Goal: Task Accomplishment & Management: Manage account settings

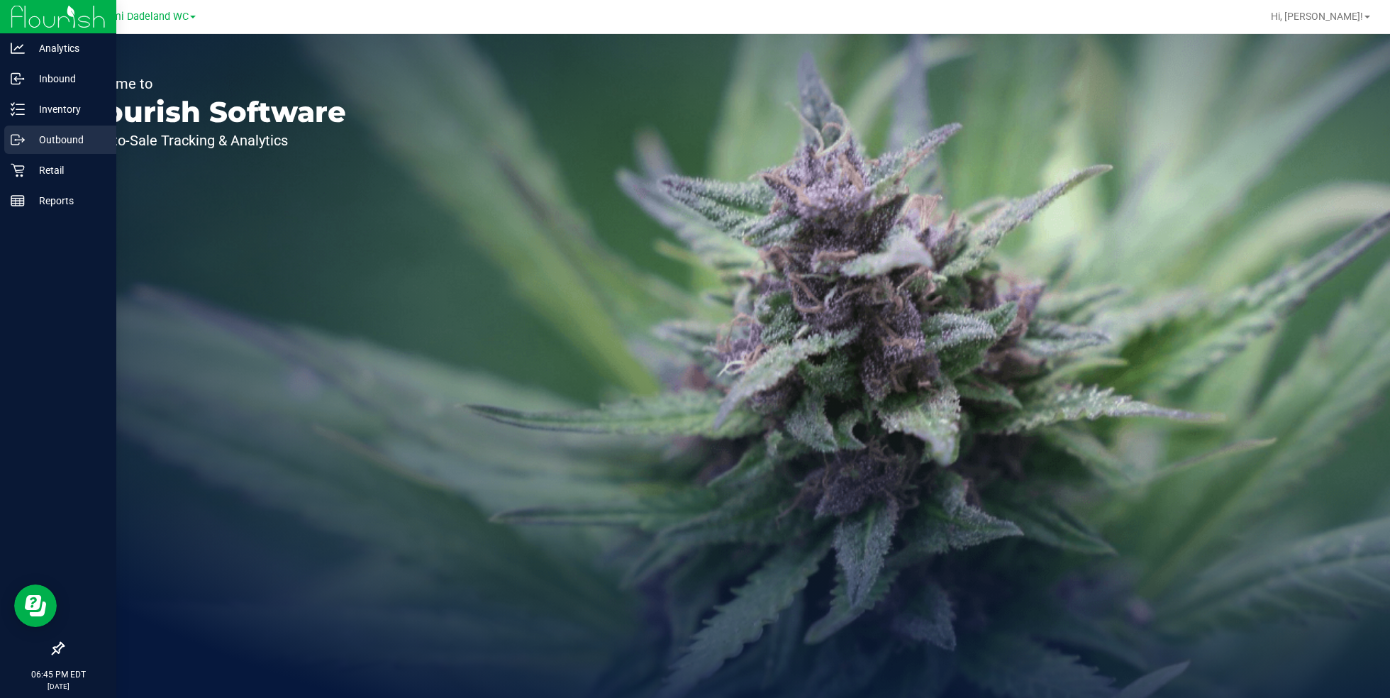
click at [69, 140] on p "Outbound" at bounding box center [67, 139] width 85 height 17
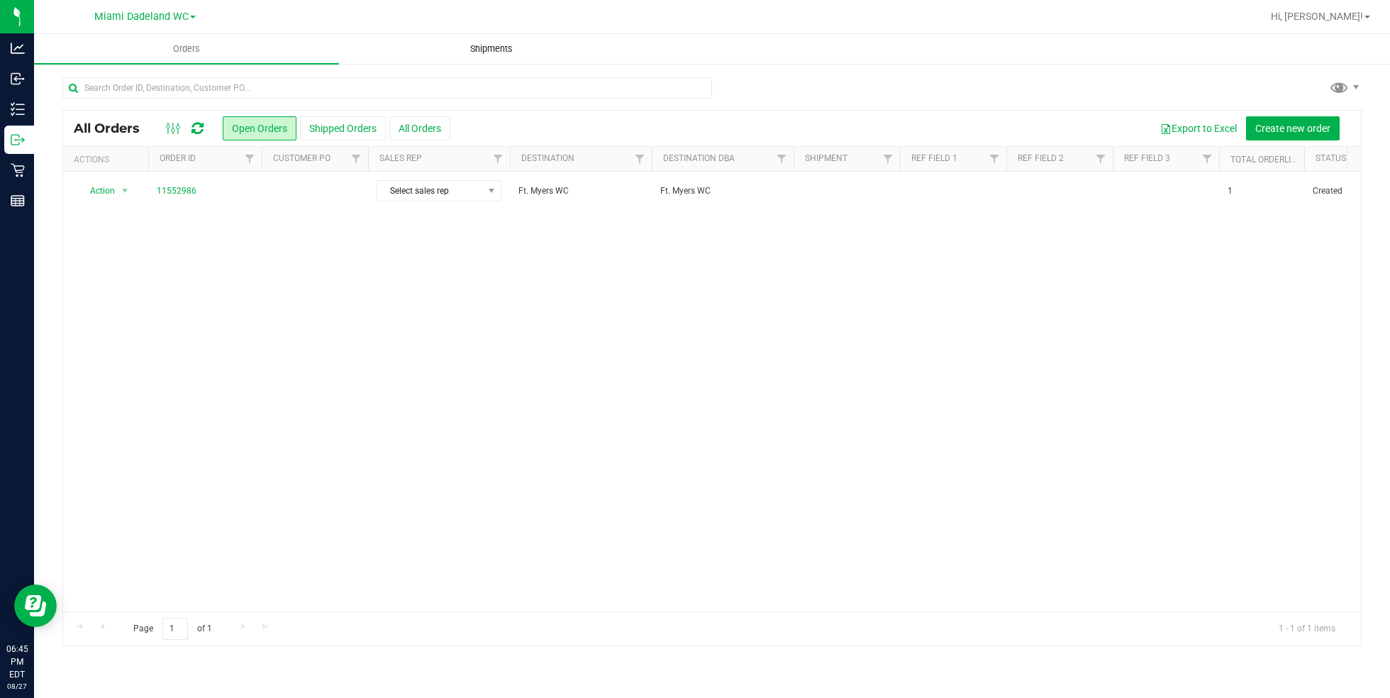
click at [511, 52] on span "Shipments" at bounding box center [491, 49] width 81 height 13
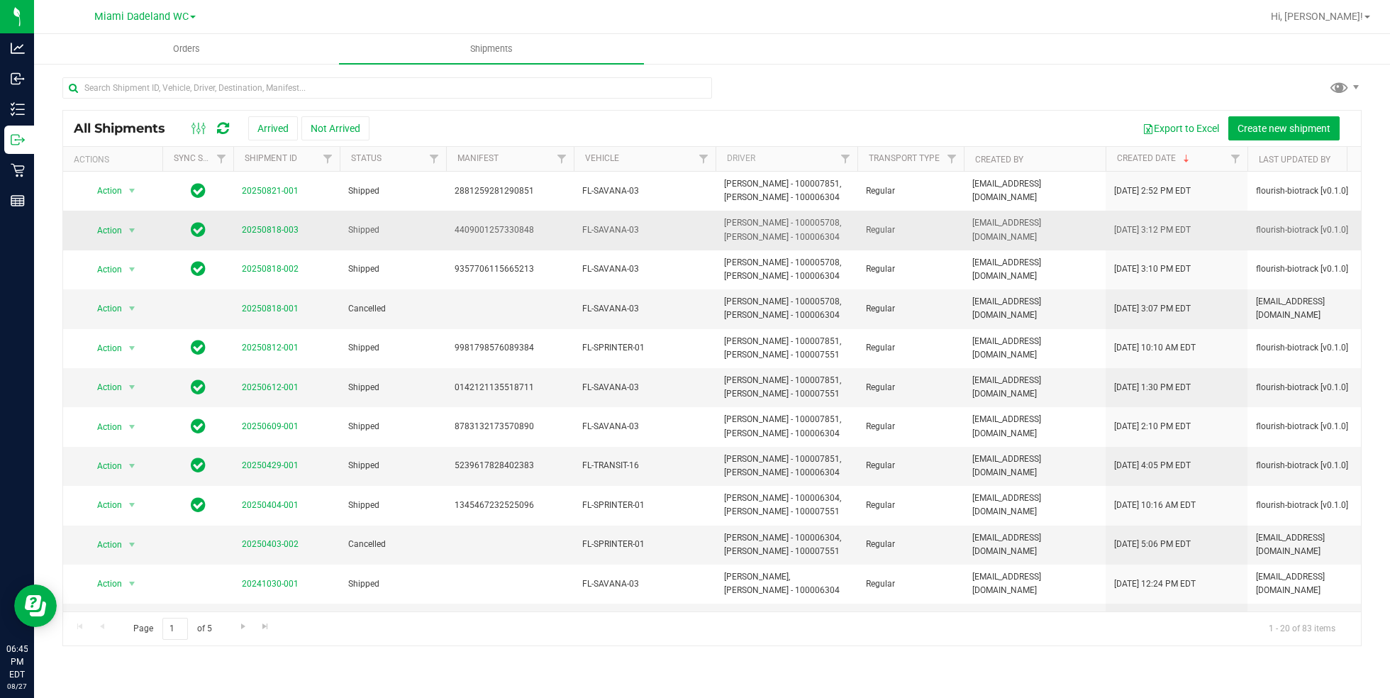
click at [262, 240] on td "20250818-003" at bounding box center [286, 230] width 106 height 39
click at [278, 228] on link "20250818-003" at bounding box center [270, 230] width 57 height 10
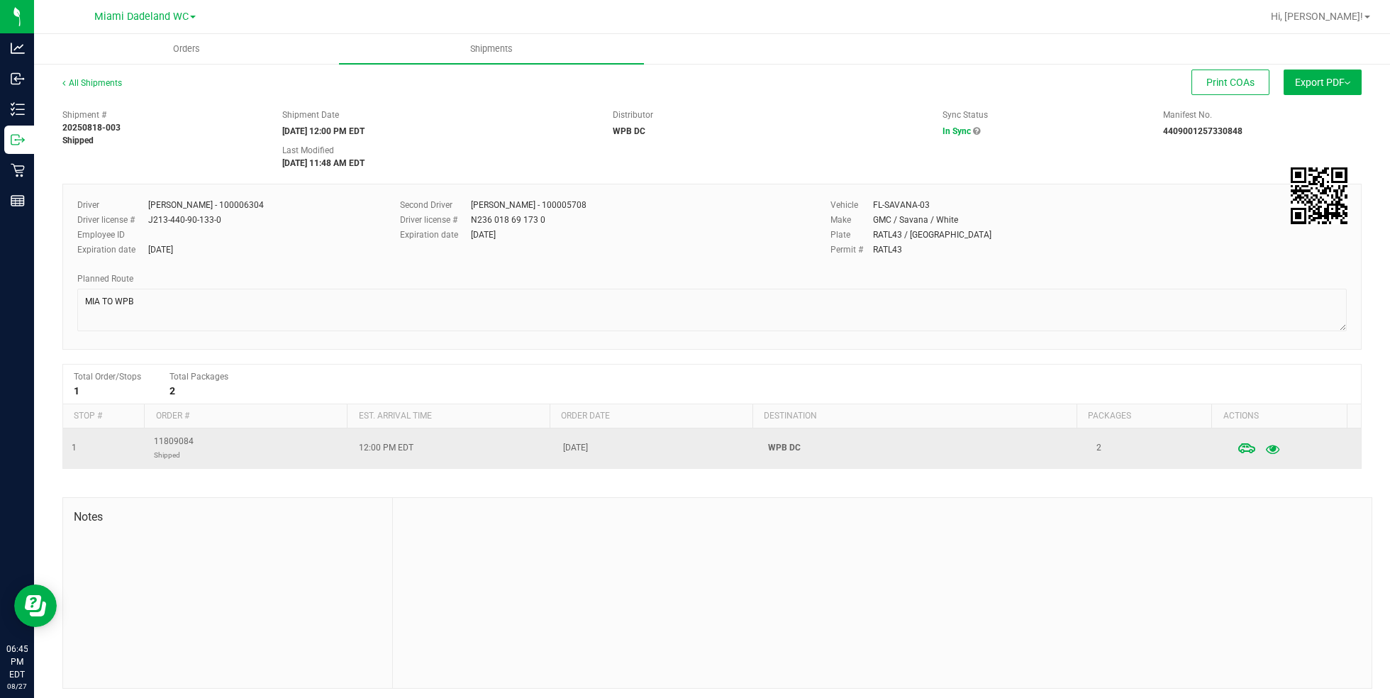
click at [1266, 445] on icon "button" at bounding box center [1272, 448] width 13 height 10
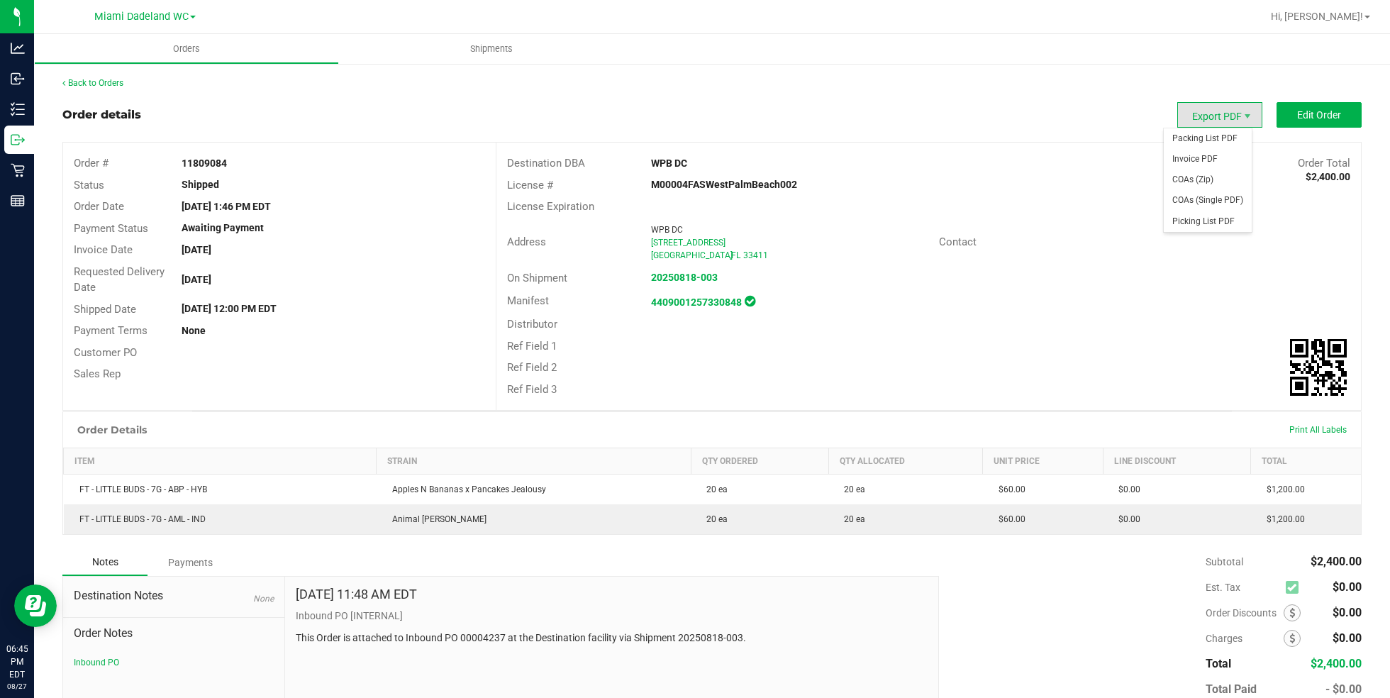
click at [1200, 115] on span "Export PDF" at bounding box center [1219, 115] width 85 height 26
click at [1230, 135] on span "Packing List PDF" at bounding box center [1208, 138] width 88 height 21
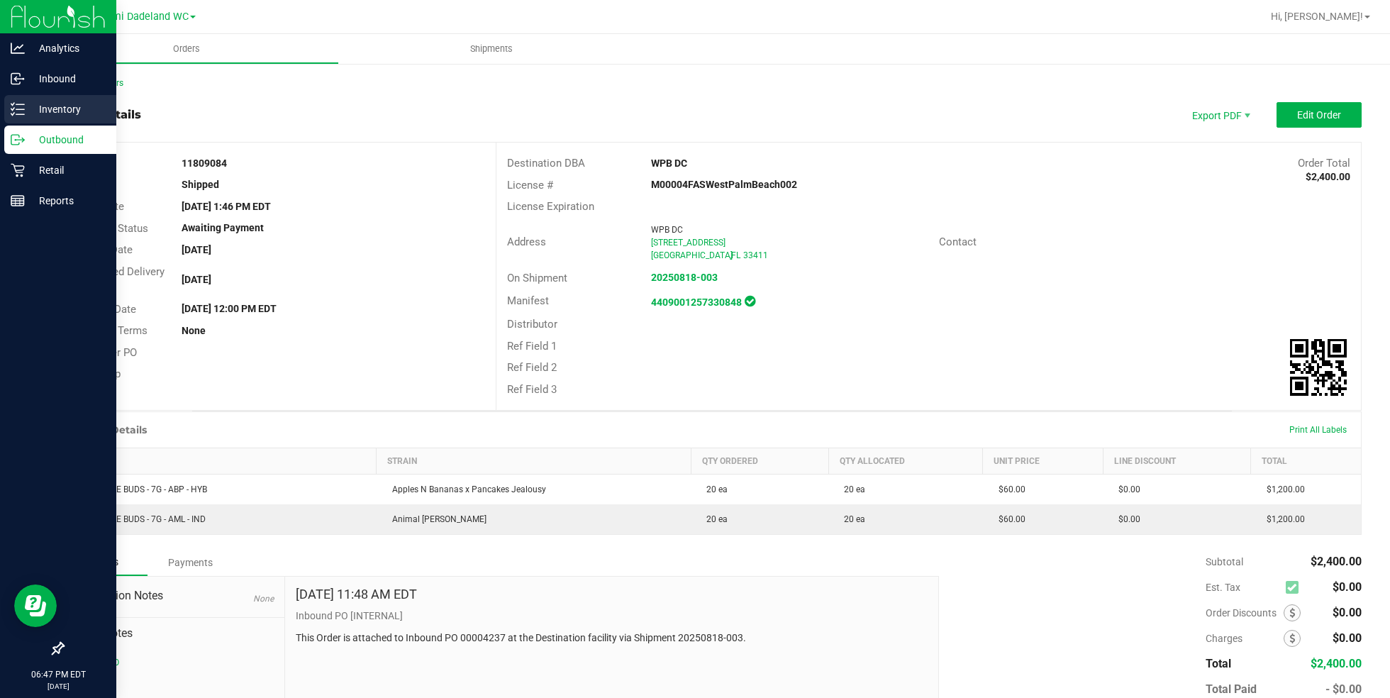
click at [64, 101] on p "Inventory" at bounding box center [67, 109] width 85 height 17
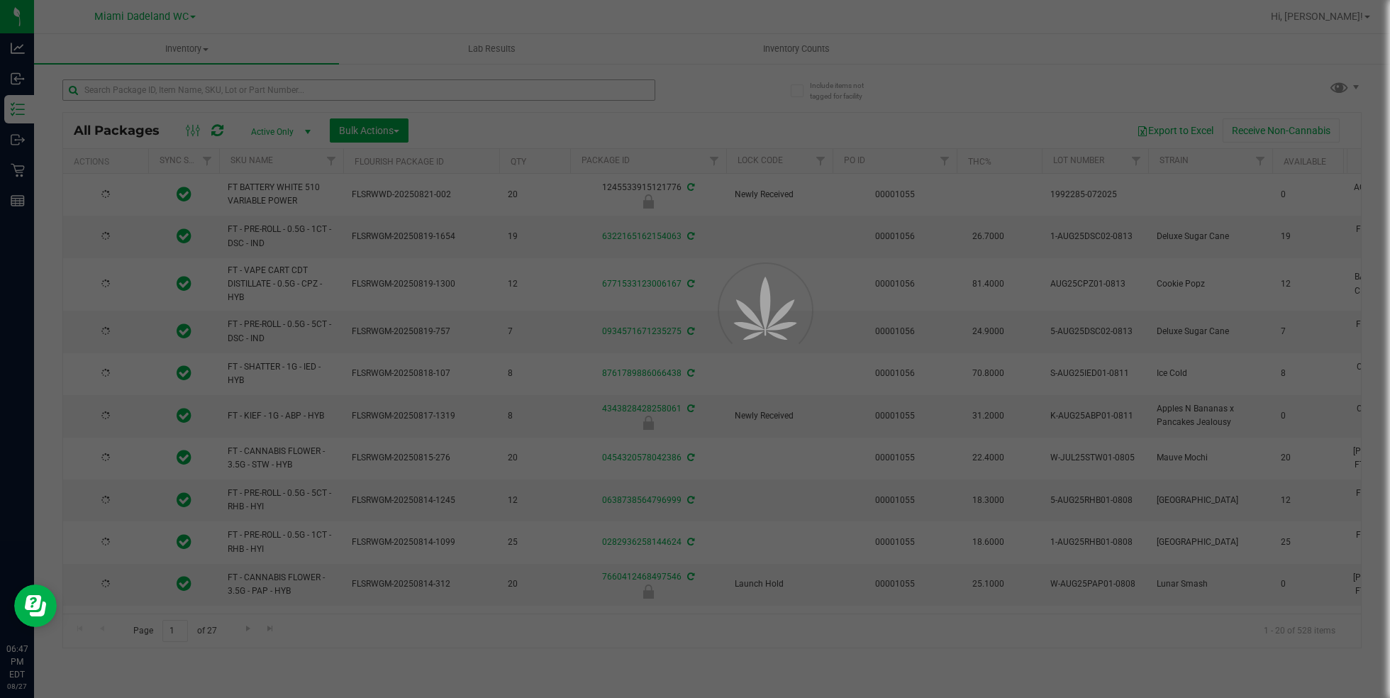
click at [294, 97] on div at bounding box center [695, 349] width 1390 height 698
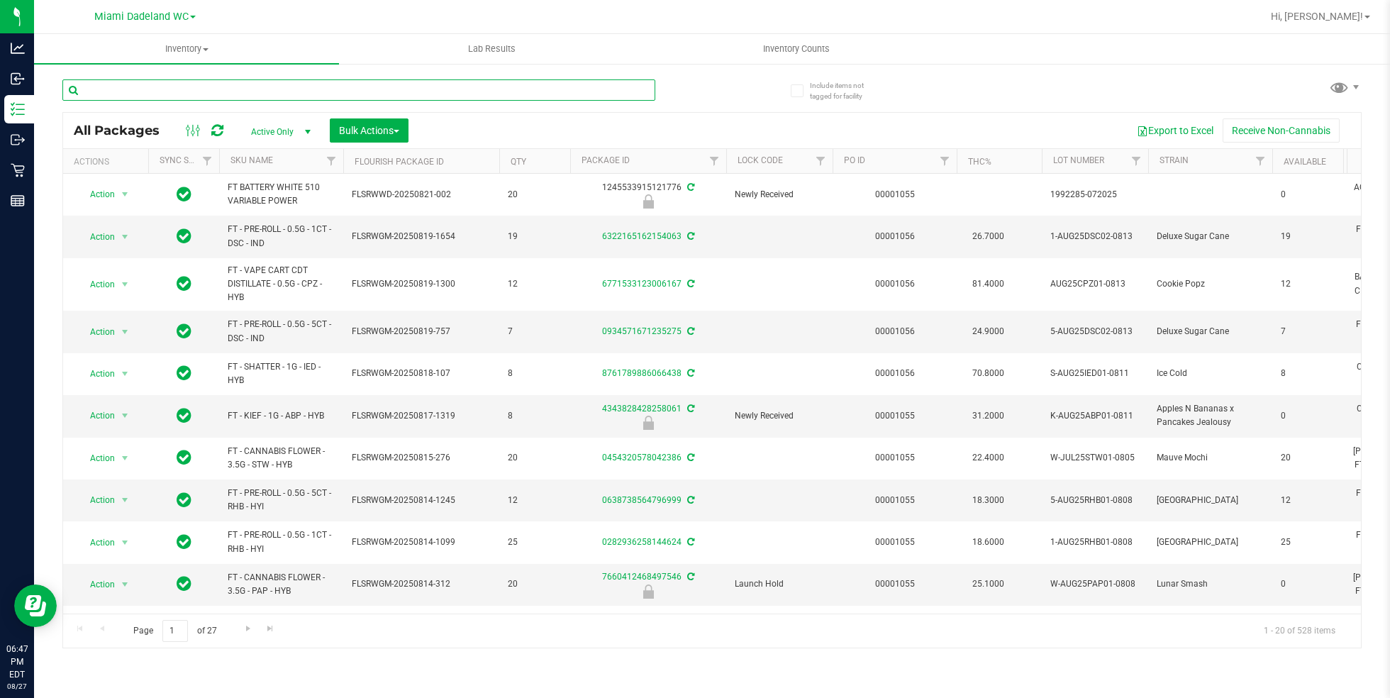
click at [294, 97] on input "text" at bounding box center [358, 89] width 593 height 21
paste input "LB-MAY25ABP01-0527"
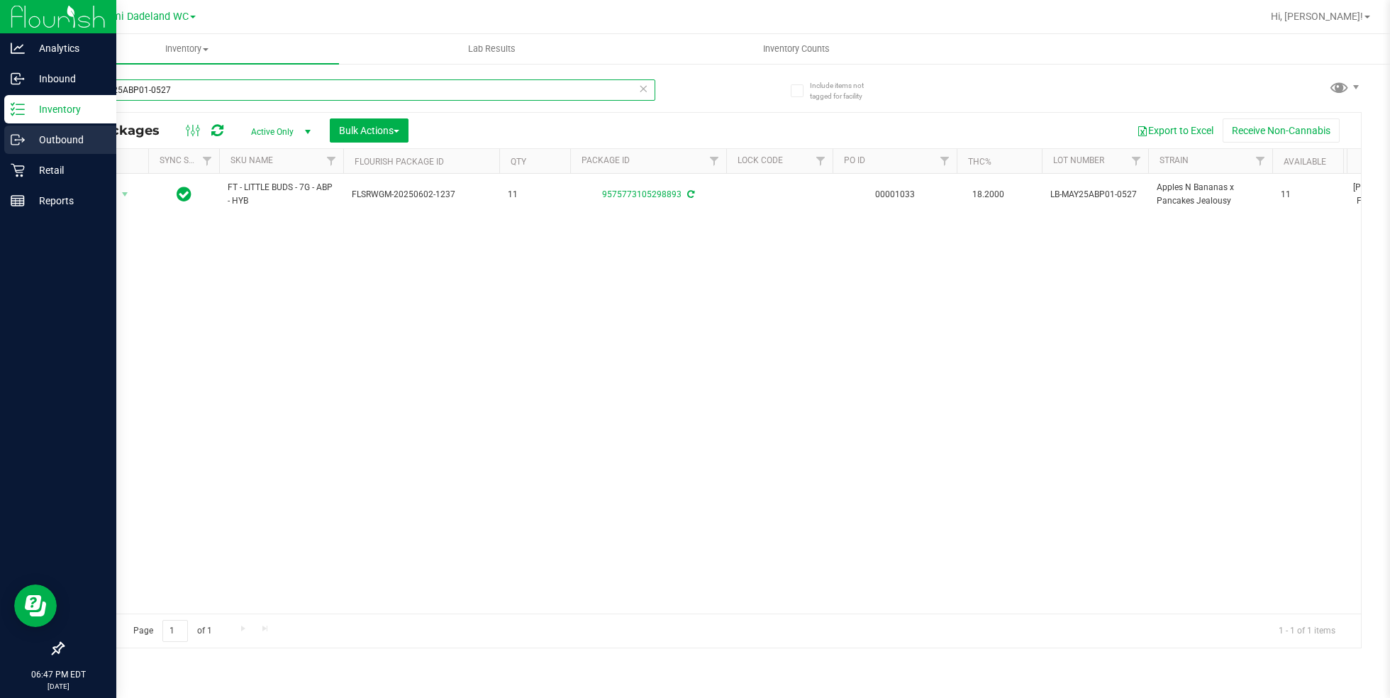
type input "LB-MAY25ABP01-0527"
click at [73, 142] on p "Outbound" at bounding box center [67, 139] width 85 height 17
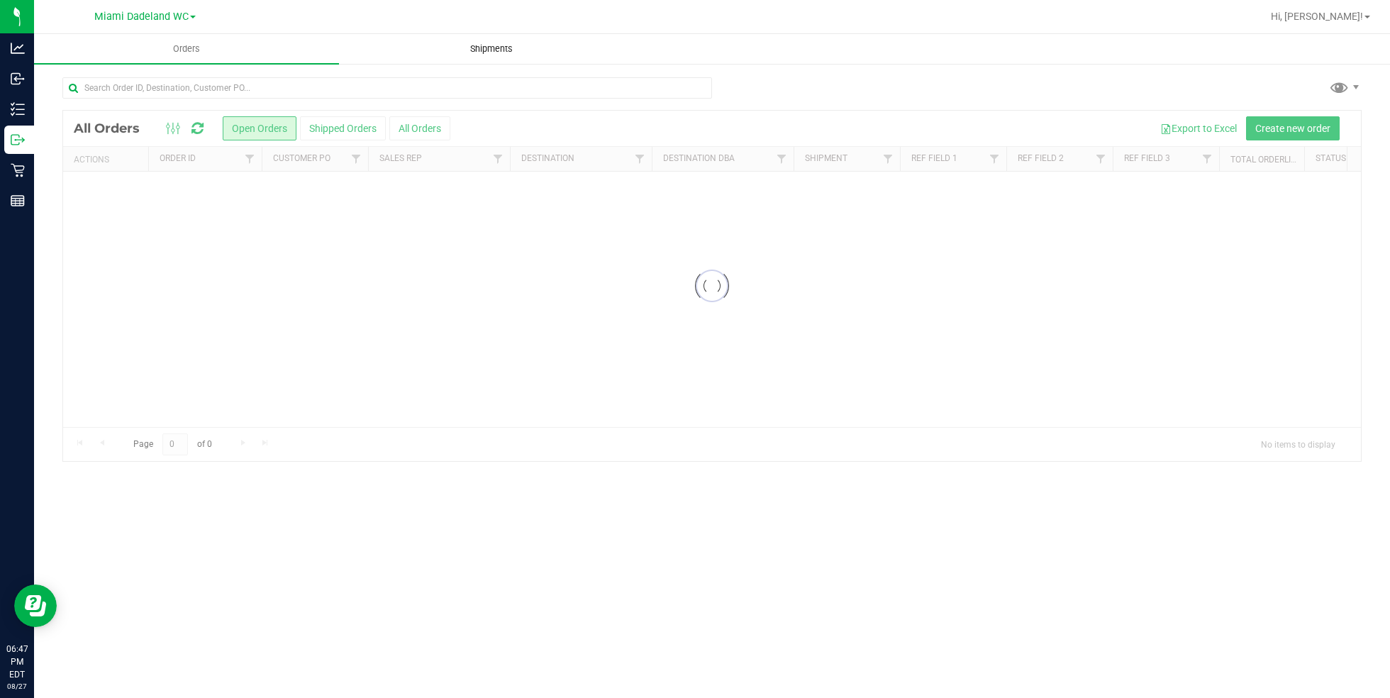
click at [491, 56] on uib-tab-heading "Shipments" at bounding box center [491, 49] width 303 height 28
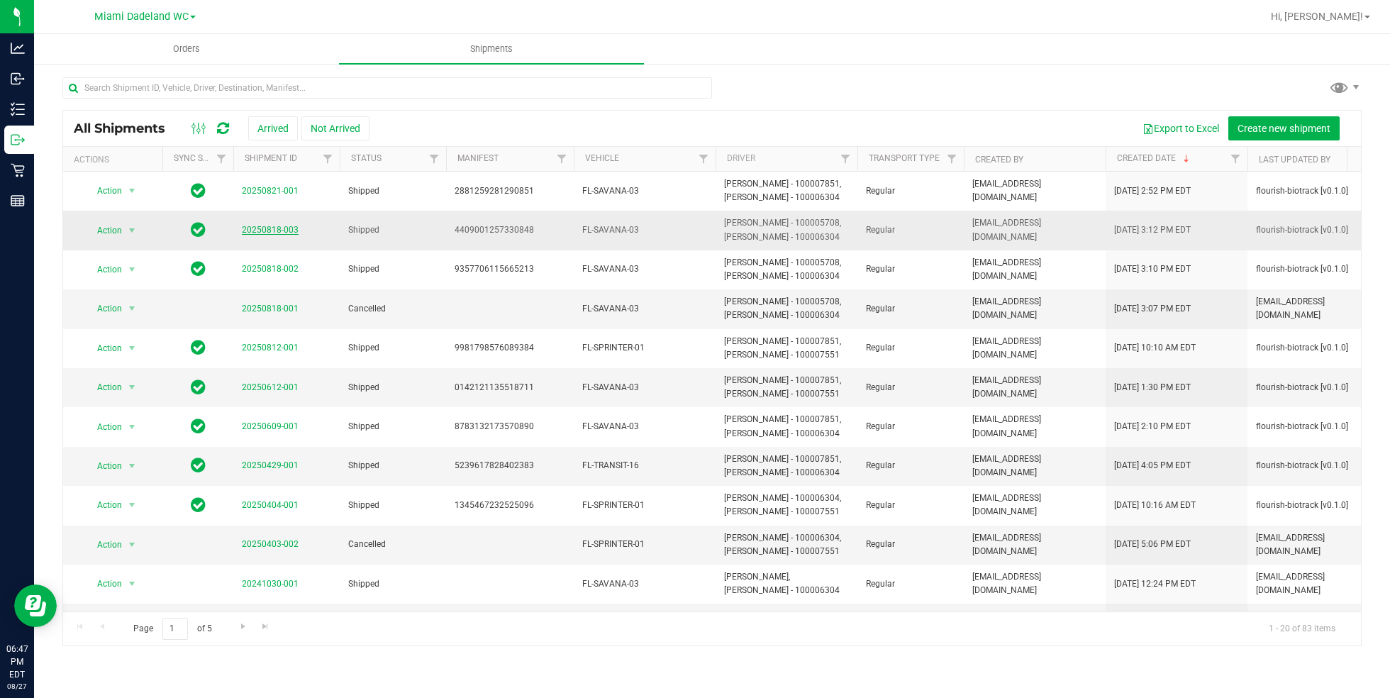
click at [273, 230] on link "20250818-003" at bounding box center [270, 230] width 57 height 10
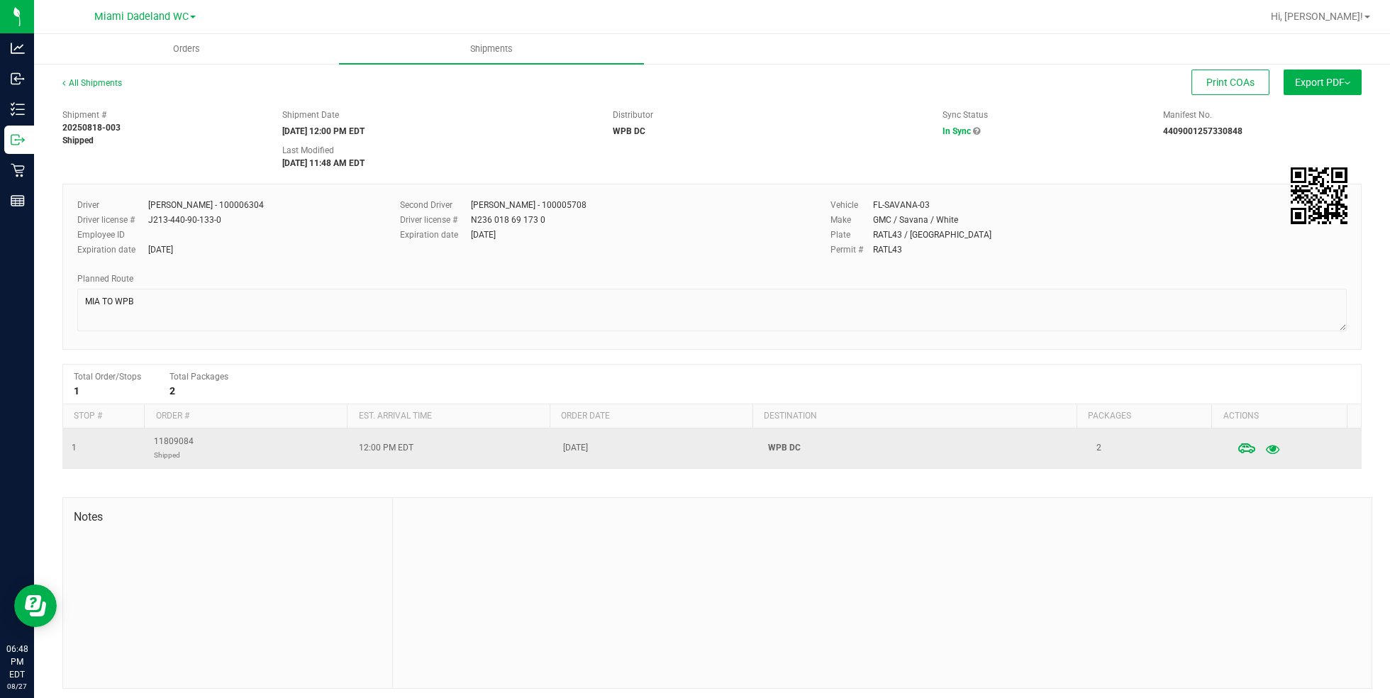
click at [1266, 449] on icon "button" at bounding box center [1272, 448] width 13 height 10
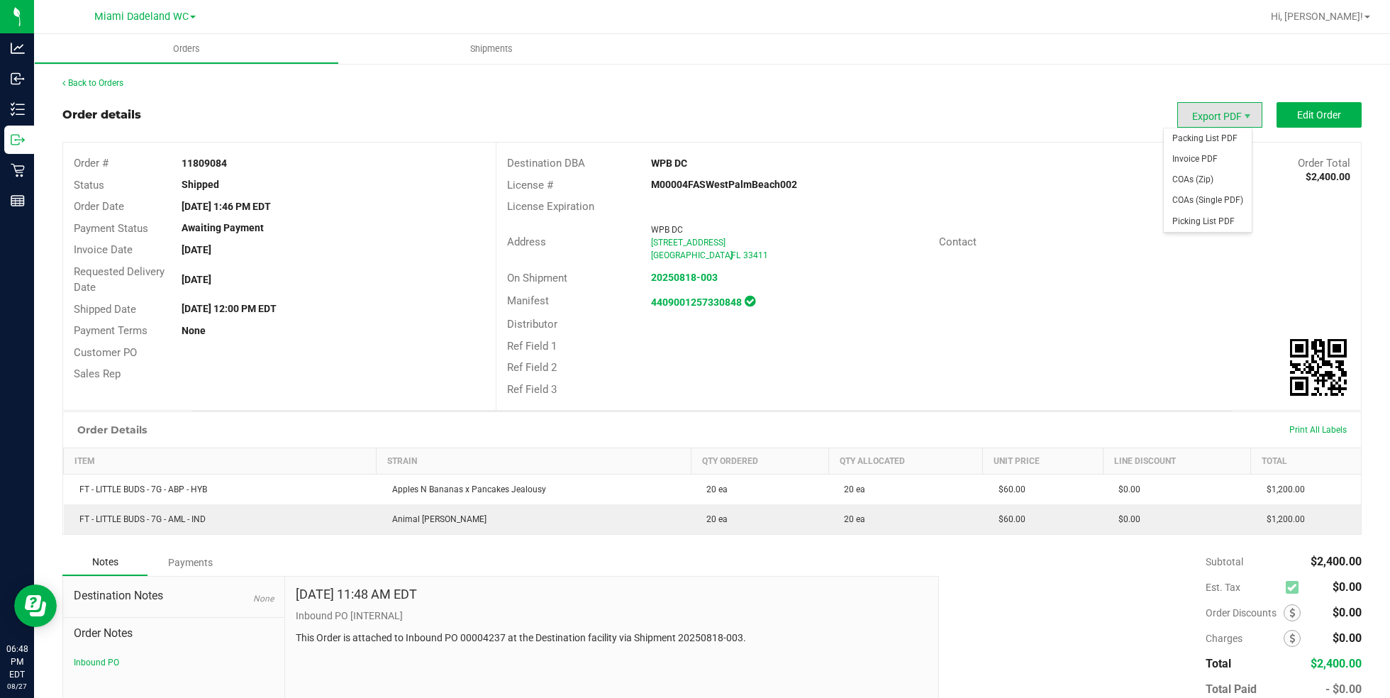
click at [1205, 112] on span "Export PDF" at bounding box center [1219, 115] width 85 height 26
click at [1207, 137] on span "Packing List PDF" at bounding box center [1208, 138] width 88 height 21
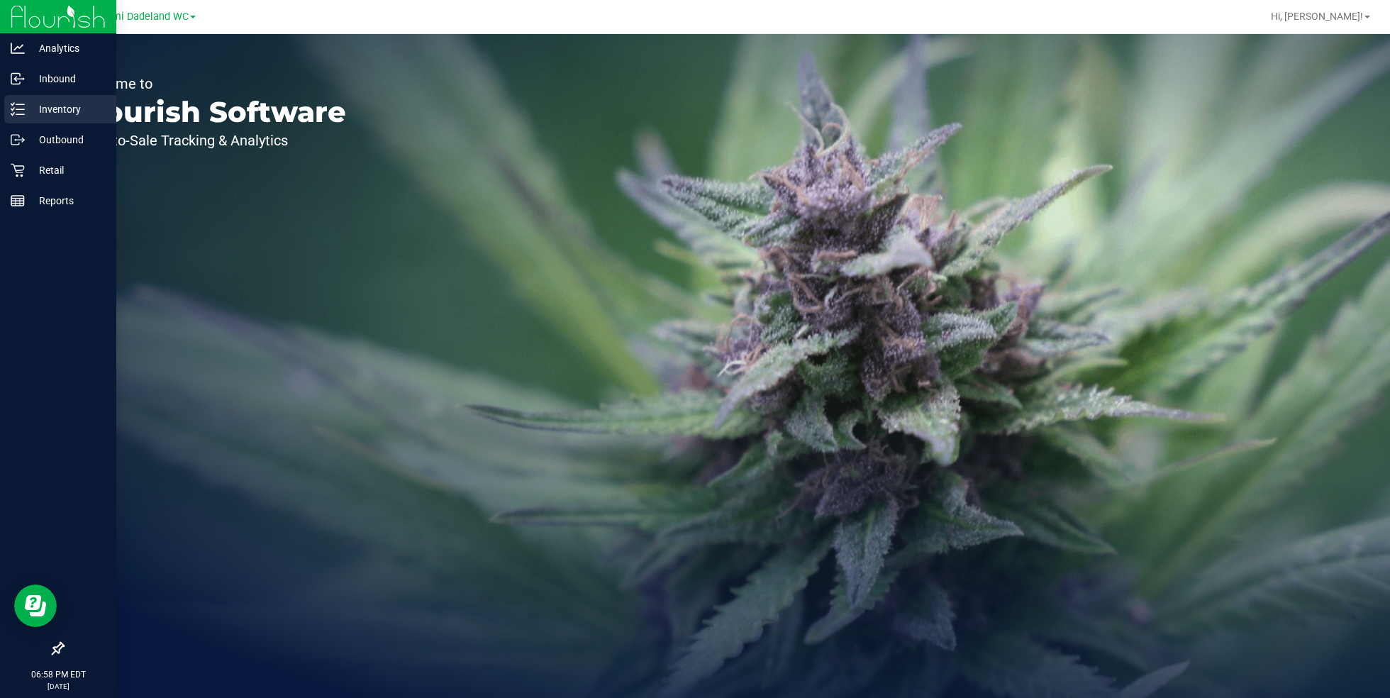
click at [85, 113] on p "Inventory" at bounding box center [67, 109] width 85 height 17
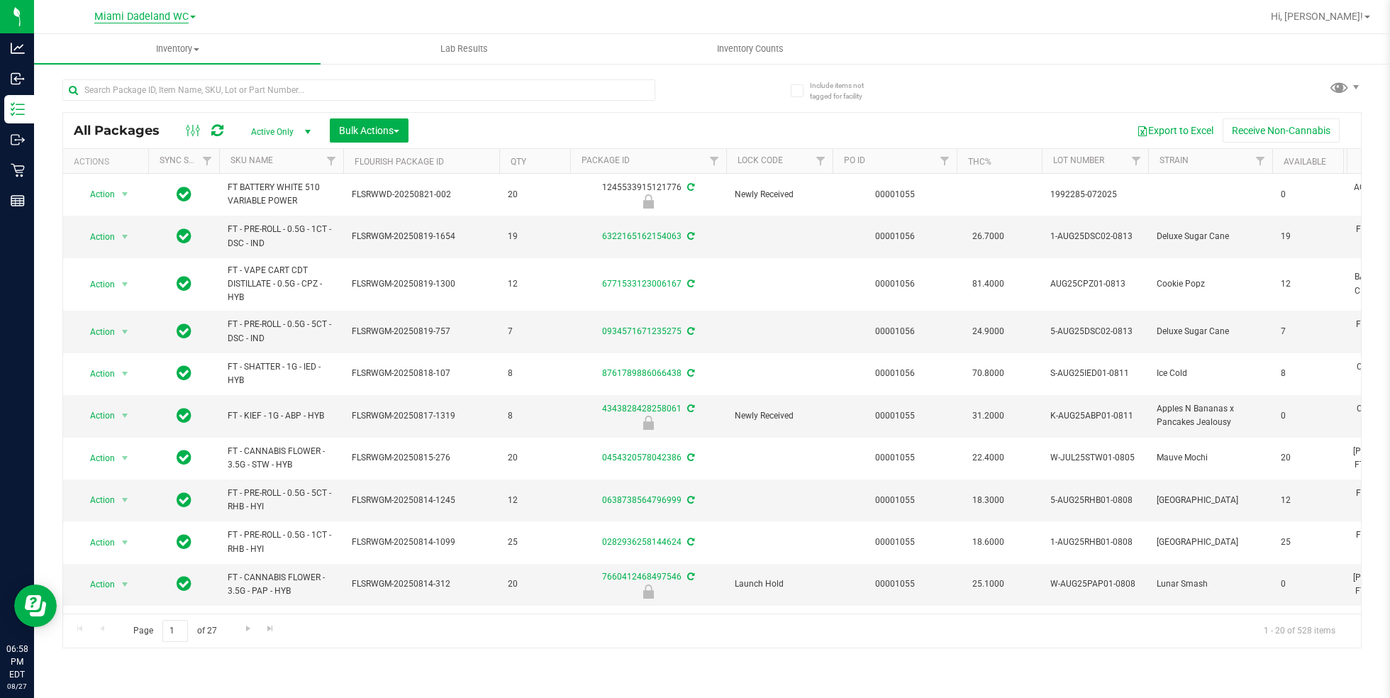
click at [133, 15] on span "Miami Dadeland WC" at bounding box center [141, 17] width 94 height 13
click at [188, 44] on link "Miami 72nd WC" at bounding box center [144, 49] width 207 height 19
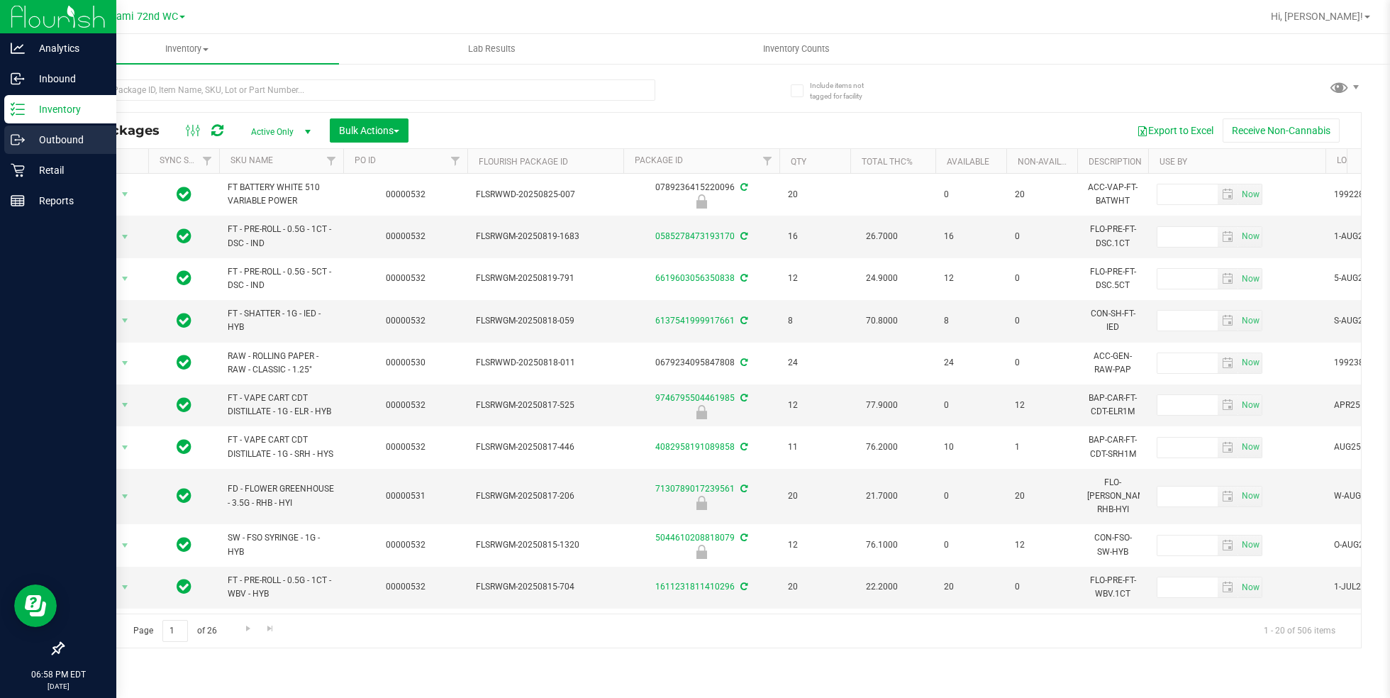
click at [82, 140] on p "Outbound" at bounding box center [67, 139] width 85 height 17
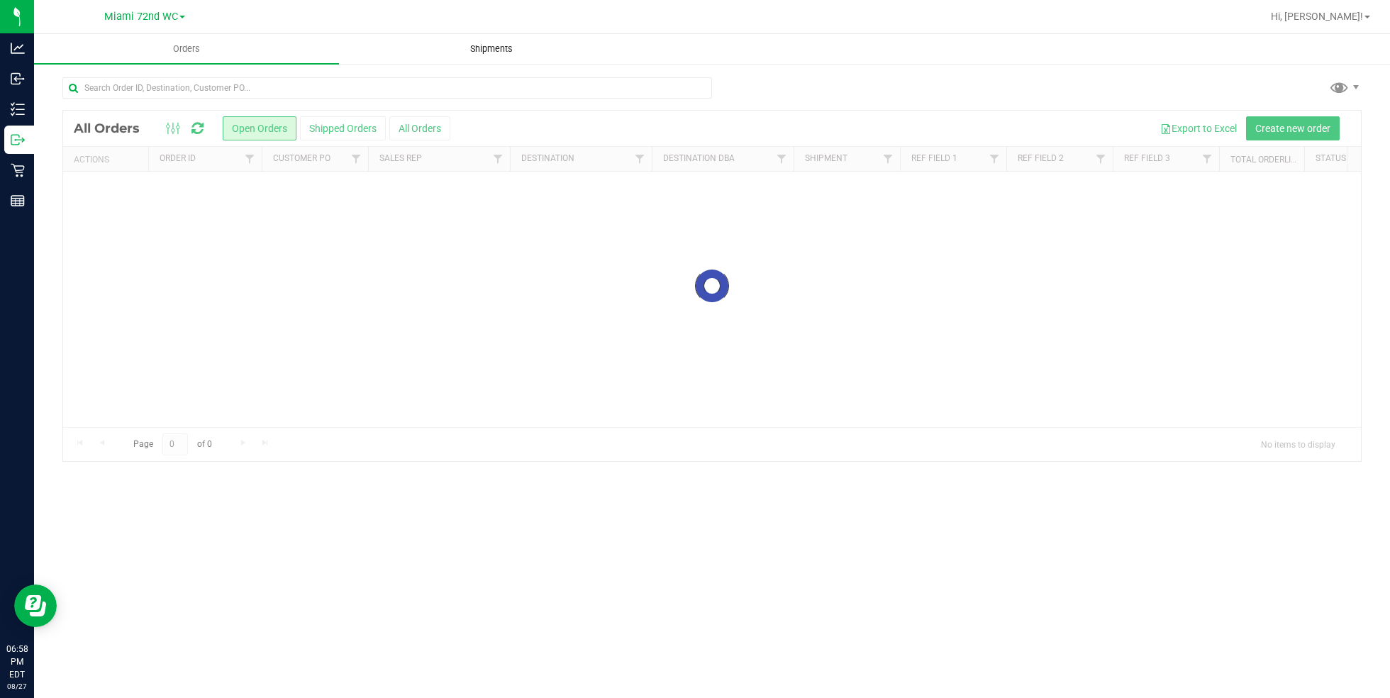
click at [506, 51] on span "Shipments" at bounding box center [491, 49] width 81 height 13
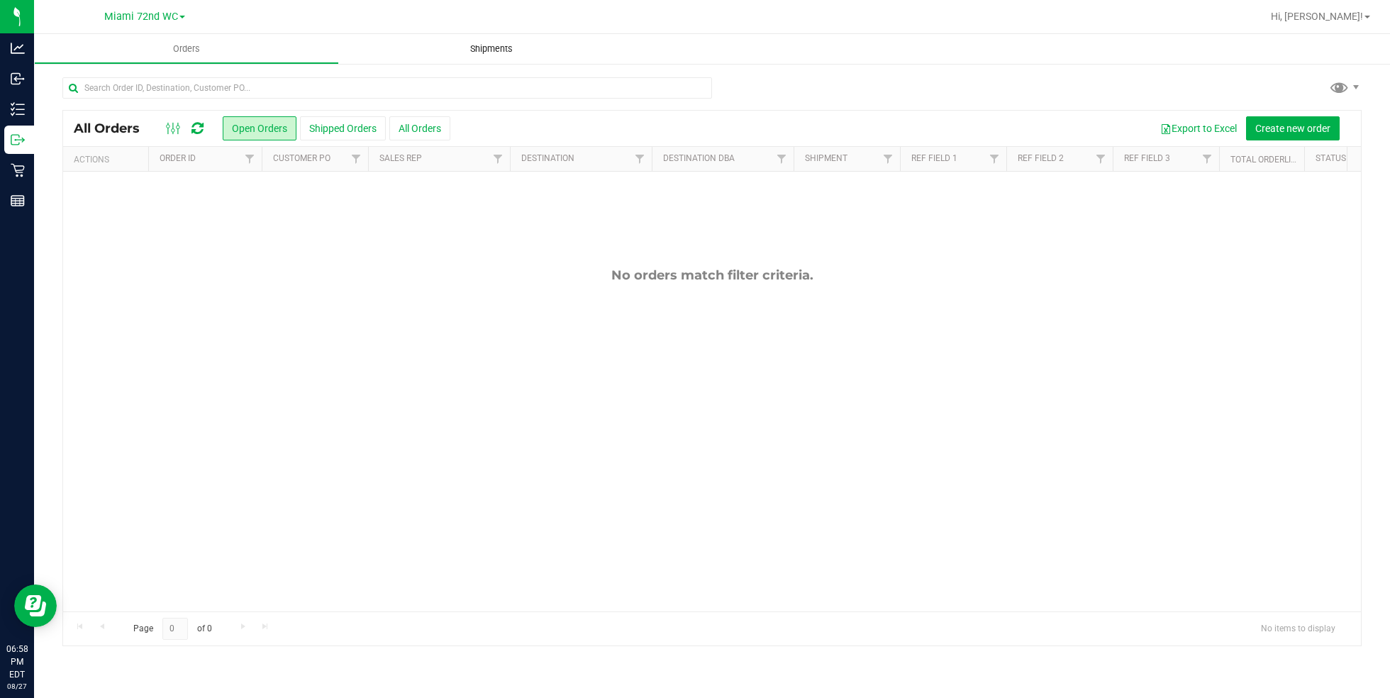
click at [506, 51] on span "Shipments" at bounding box center [491, 49] width 81 height 13
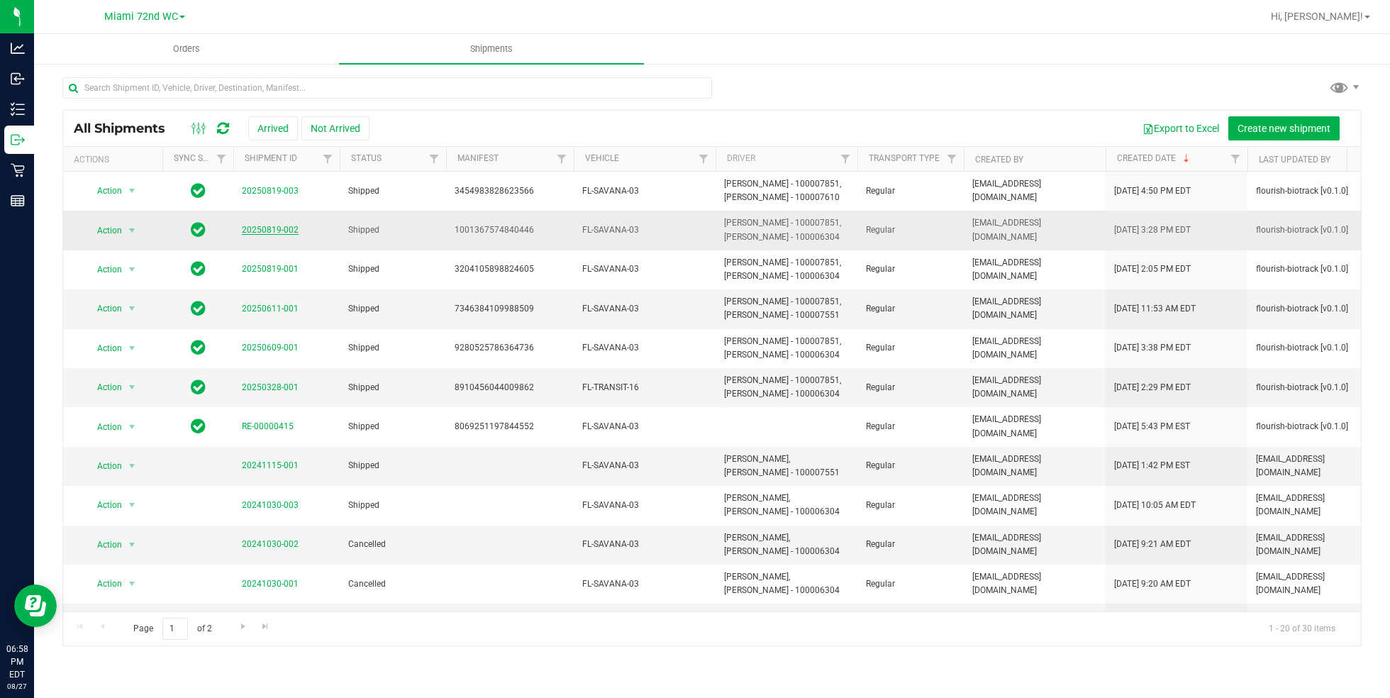
click at [281, 230] on link "20250819-002" at bounding box center [270, 230] width 57 height 10
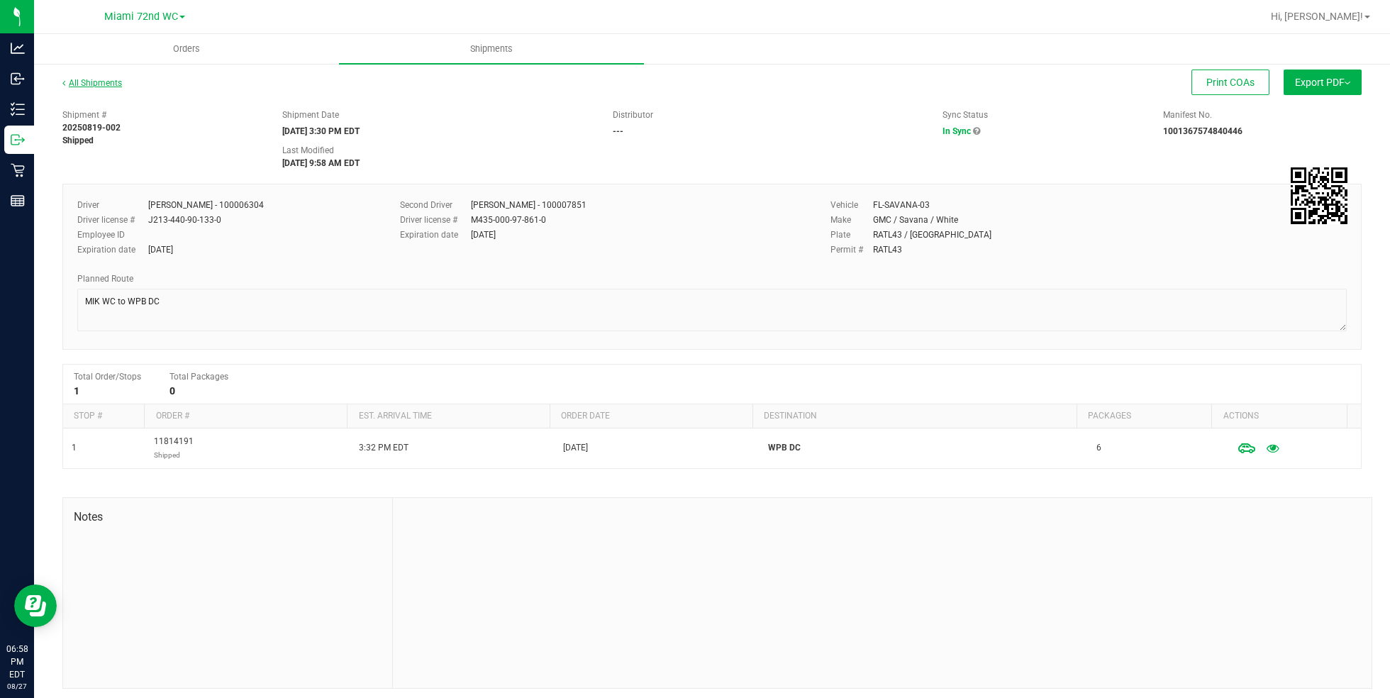
click at [94, 81] on link "All Shipments" at bounding box center [92, 83] width 60 height 10
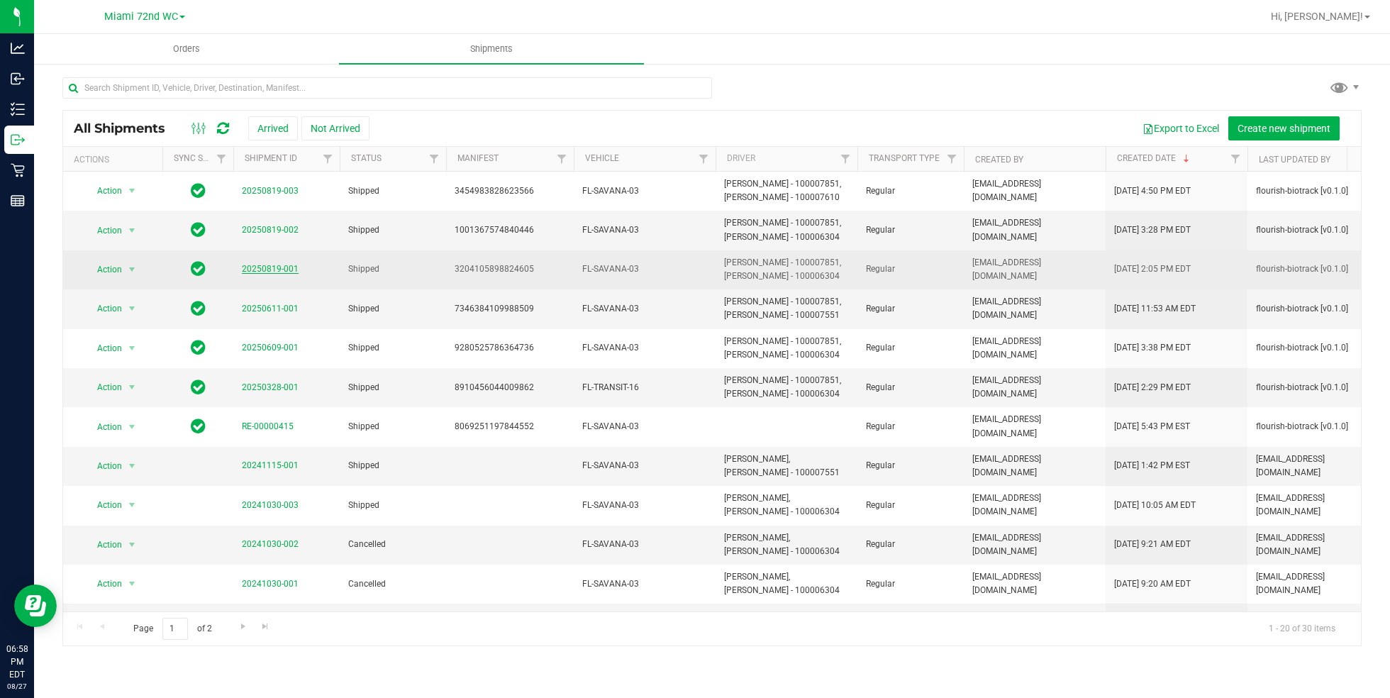
click at [281, 270] on link "20250819-001" at bounding box center [270, 269] width 57 height 10
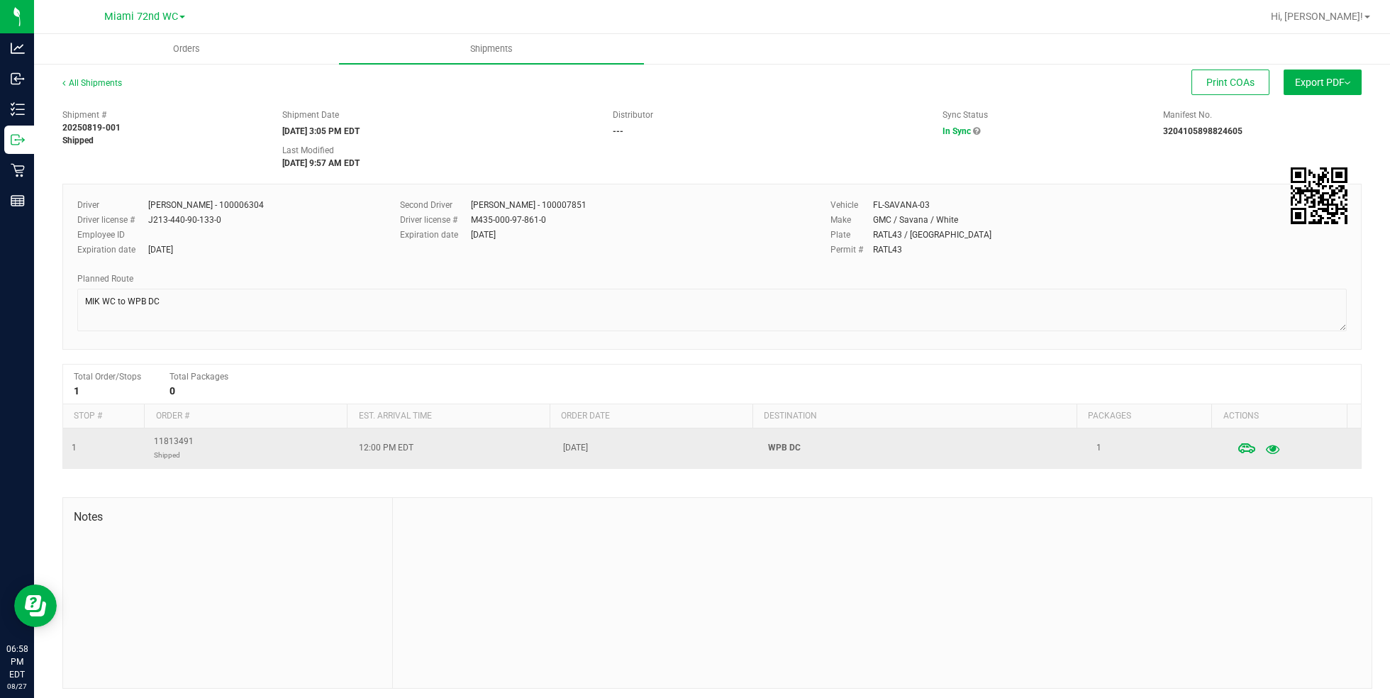
click at [1266, 449] on icon "button" at bounding box center [1272, 448] width 13 height 10
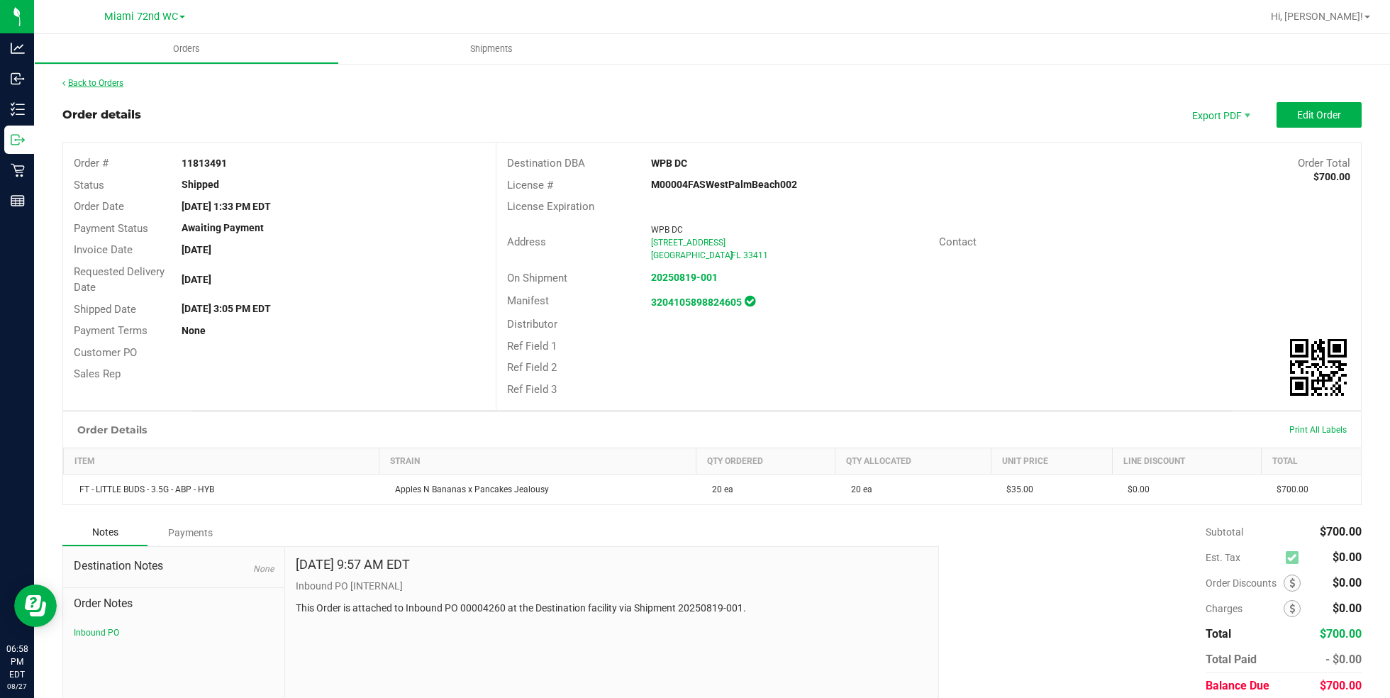
click at [106, 78] on link "Back to Orders" at bounding box center [92, 83] width 61 height 10
